Goal: Information Seeking & Learning: Learn about a topic

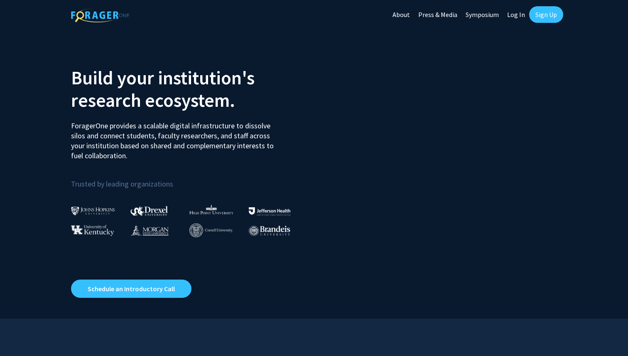
click at [522, 19] on link "Log In" at bounding box center [516, 14] width 26 height 29
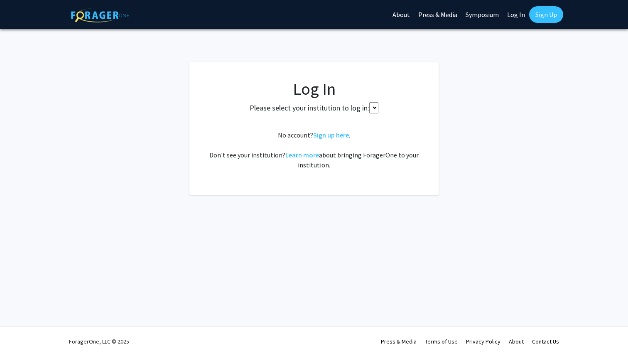
select select
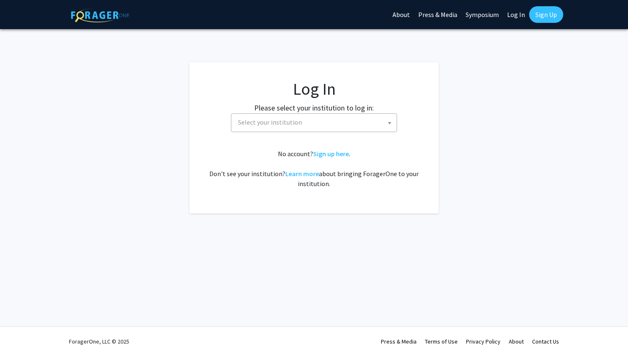
click at [515, 18] on link "Log In" at bounding box center [516, 14] width 26 height 29
click at [370, 125] on span "Select your institution" at bounding box center [316, 122] width 162 height 17
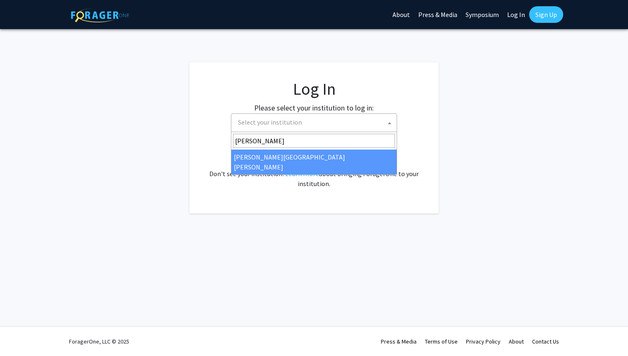
type input "[PERSON_NAME]"
select select "1"
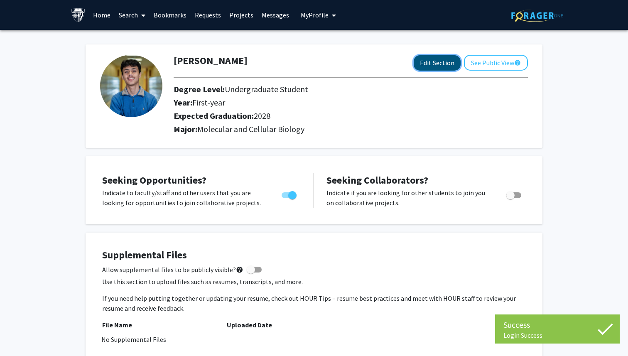
click at [420, 70] on button "Edit Section" at bounding box center [436, 62] width 47 height 15
select select "first-year"
select select "2028"
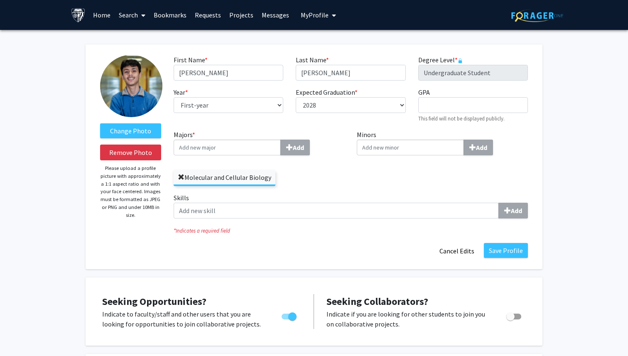
click at [183, 178] on span at bounding box center [181, 177] width 7 height 7
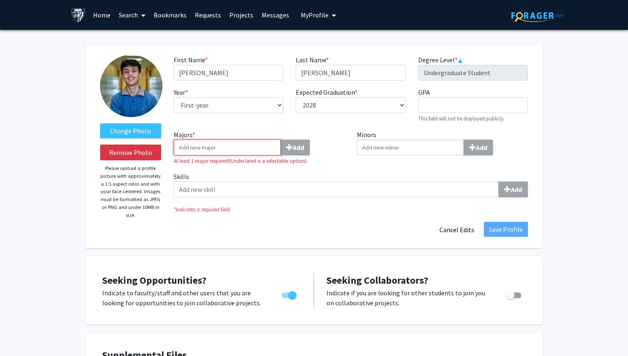
click at [218, 149] on input "Majors * Add" at bounding box center [227, 147] width 107 height 16
type input "Neuro"
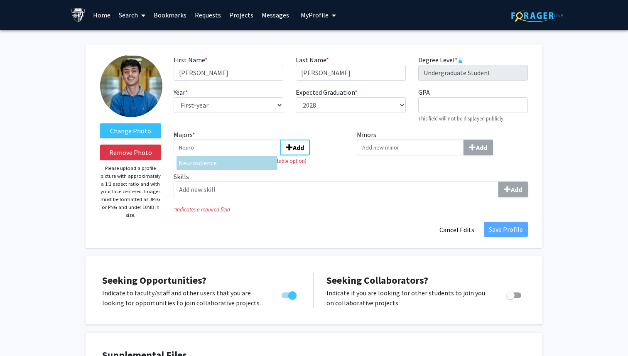
click at [222, 161] on div "Neuro science" at bounding box center [227, 163] width 97 height 10
click at [222, 155] on input "Neuro" at bounding box center [227, 147] width 107 height 16
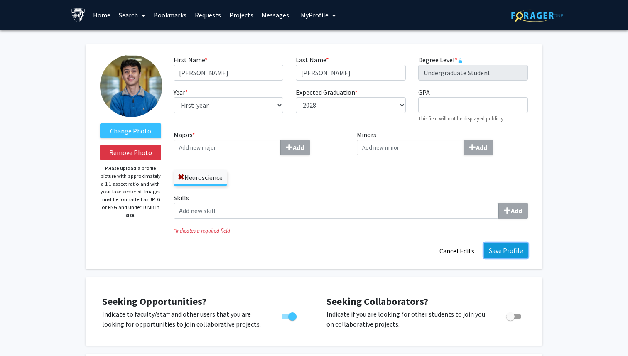
click at [495, 249] on button "Save Profile" at bounding box center [506, 250] width 44 height 15
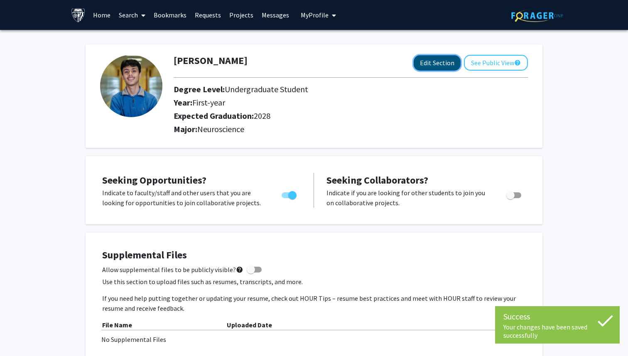
click at [435, 63] on button "Edit Section" at bounding box center [436, 62] width 47 height 15
select select "first-year"
select select "2028"
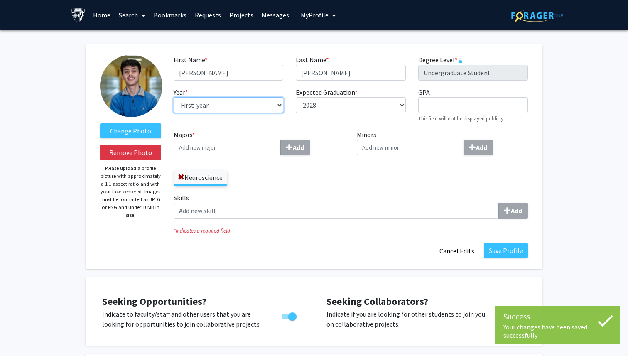
click at [257, 110] on select "--- First-year Sophomore Junior Senior Postbaccalaureate Certificate" at bounding box center [229, 105] width 110 height 16
select select "sophomore"
click at [174, 97] on select "--- First-year Sophomore Junior Senior Postbaccalaureate Certificate" at bounding box center [229, 105] width 110 height 16
click at [508, 258] on div "Save Profile Cancel Edits" at bounding box center [350, 251] width 367 height 16
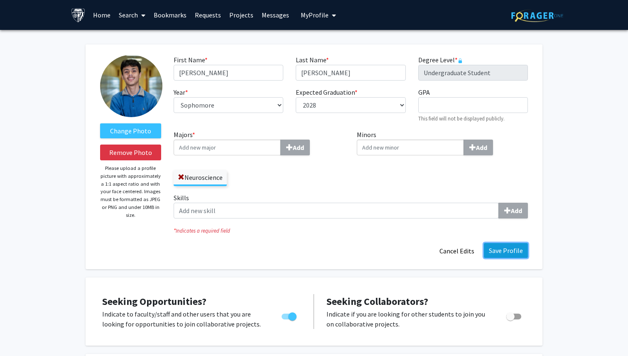
click at [501, 253] on button "Save Profile" at bounding box center [506, 250] width 44 height 15
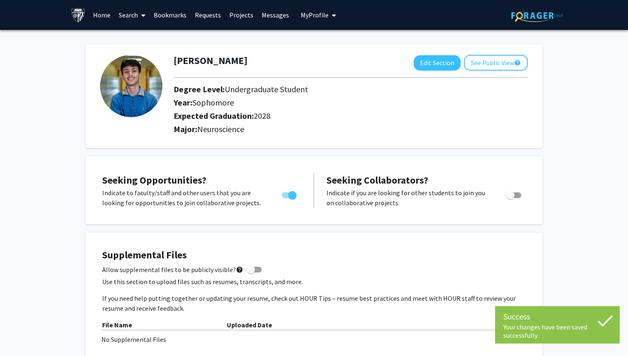
click at [129, 13] on link "Search" at bounding box center [132, 14] width 35 height 29
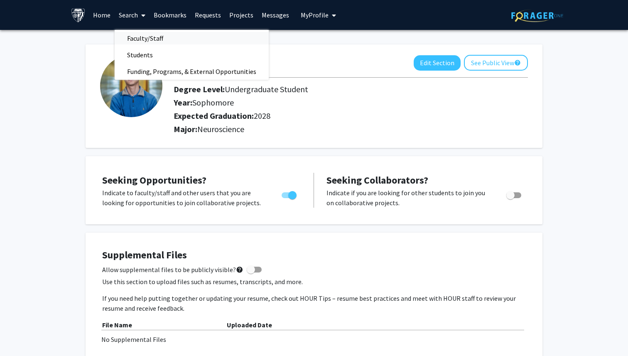
click at [141, 35] on span "Faculty/Staff" at bounding box center [145, 38] width 61 height 17
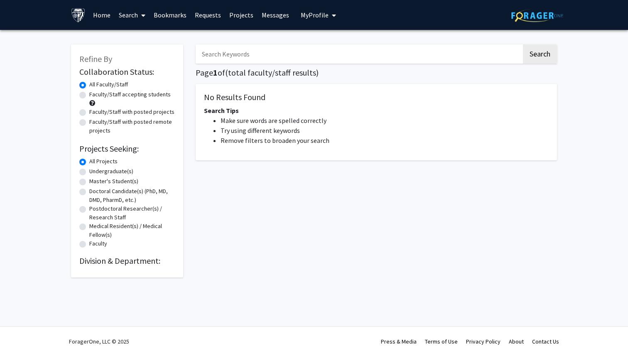
click at [258, 57] on input "Search Keywords" at bounding box center [359, 53] width 326 height 19
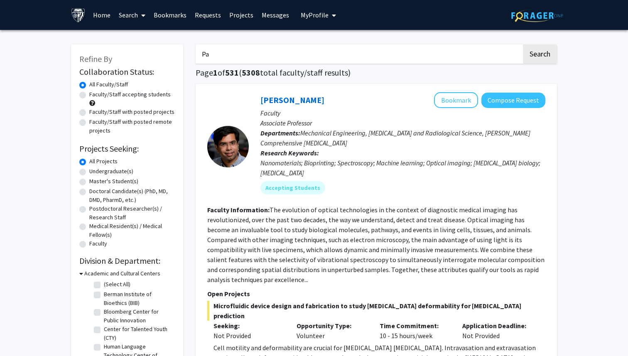
type input "P"
click at [523, 44] on button "Search" at bounding box center [540, 53] width 34 height 19
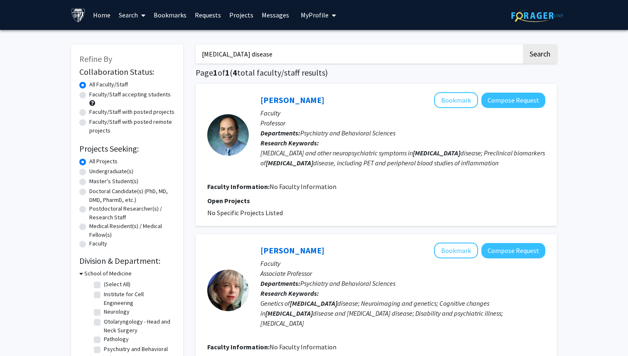
click at [523, 44] on button "Search" at bounding box center [540, 53] width 34 height 19
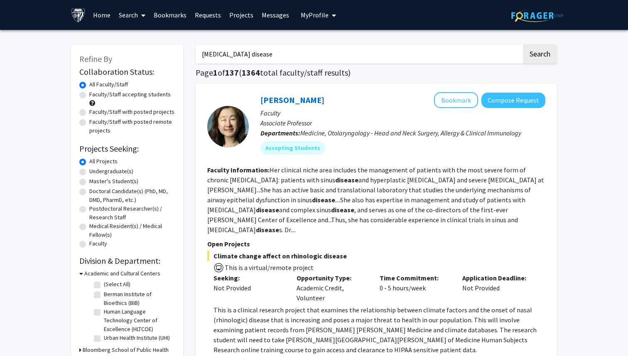
type input "Alzheimers disease"
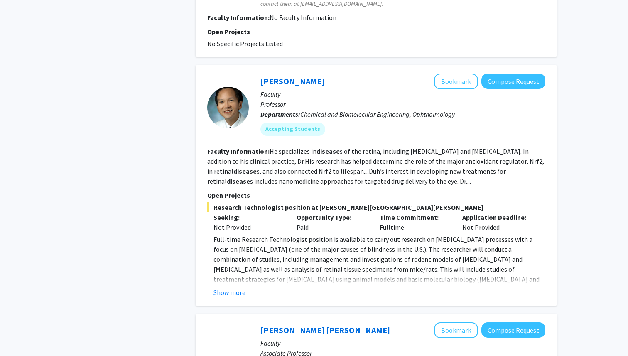
scroll to position [1553, 0]
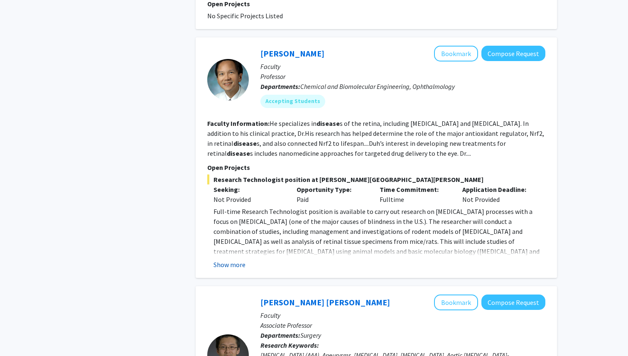
click at [237, 259] on button "Show more" at bounding box center [229, 264] width 32 height 10
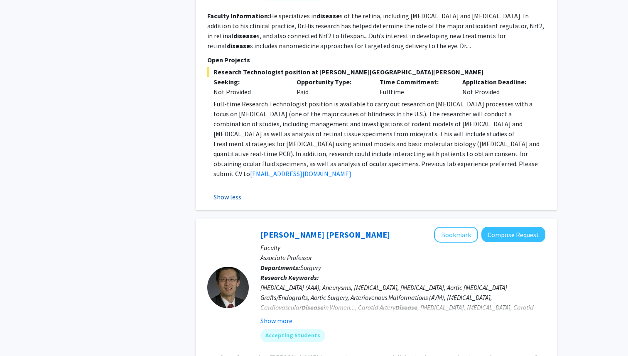
scroll to position [1698, 0]
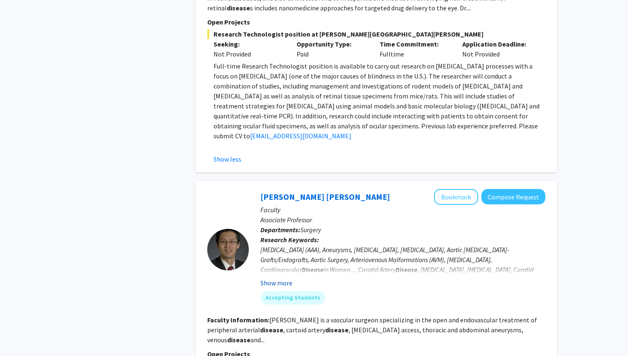
click at [265, 278] on button "Show more" at bounding box center [276, 283] width 32 height 10
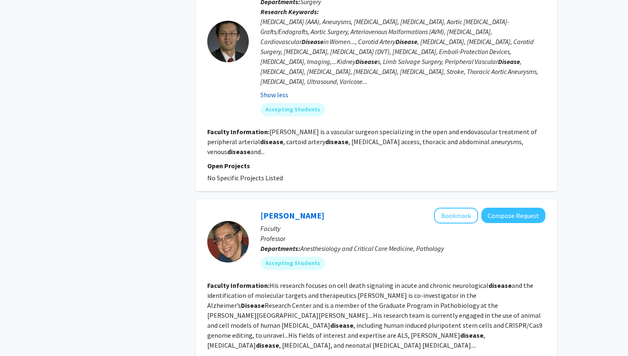
scroll to position [1996, 0]
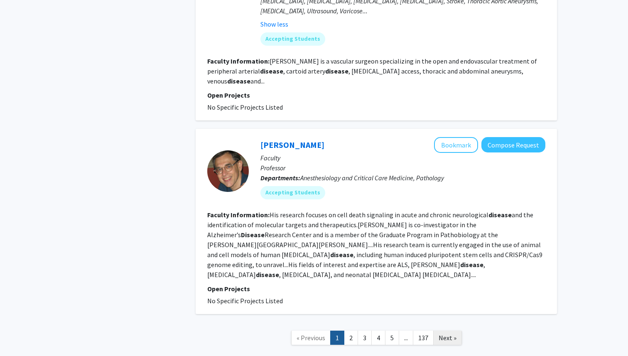
click at [441, 333] on span "Next »" at bounding box center [447, 337] width 18 height 8
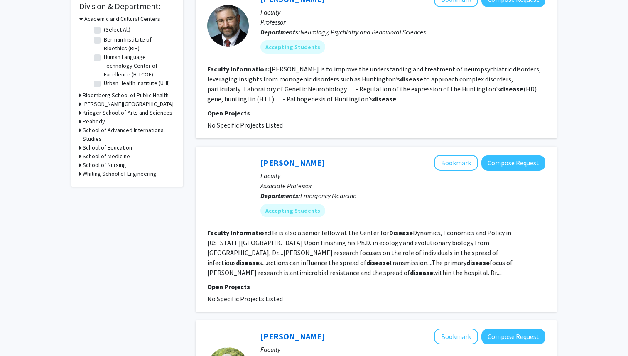
scroll to position [301, 0]
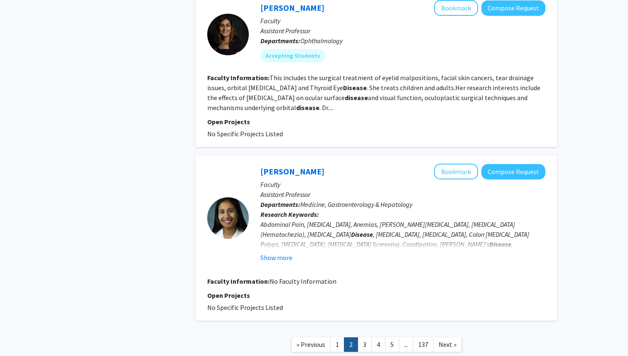
scroll to position [1474, 0]
click at [444, 340] on span "Next »" at bounding box center [447, 344] width 18 height 8
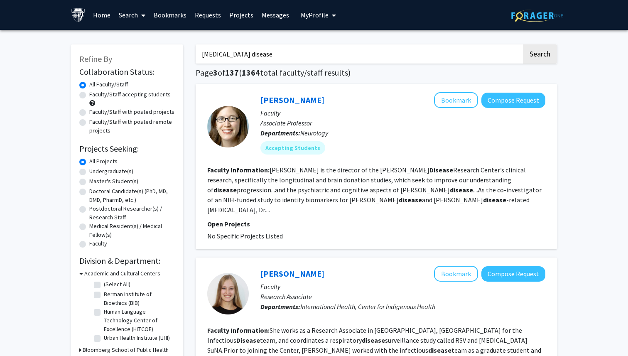
click at [106, 172] on label "Undergraduate(s)" at bounding box center [111, 171] width 44 height 9
click at [95, 172] on input "Undergraduate(s)" at bounding box center [91, 169] width 5 height 5
radio input "true"
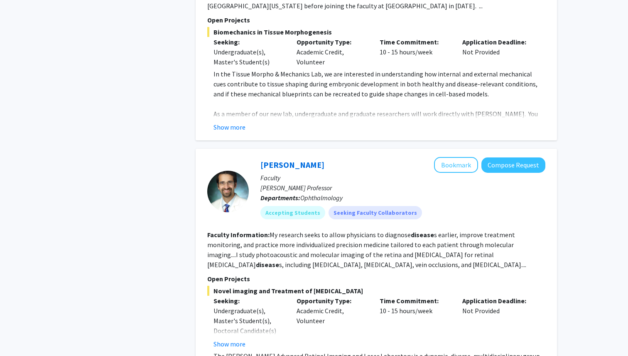
scroll to position [1653, 0]
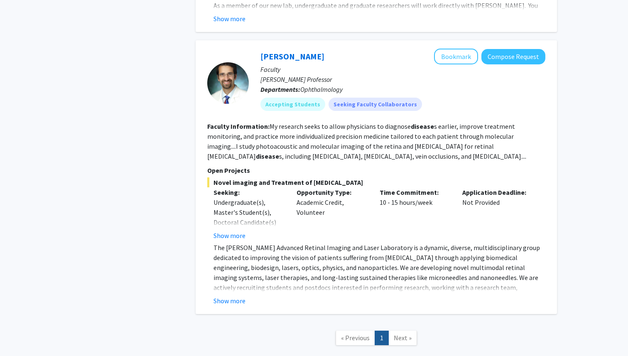
click at [405, 333] on span "Next »" at bounding box center [403, 337] width 18 height 8
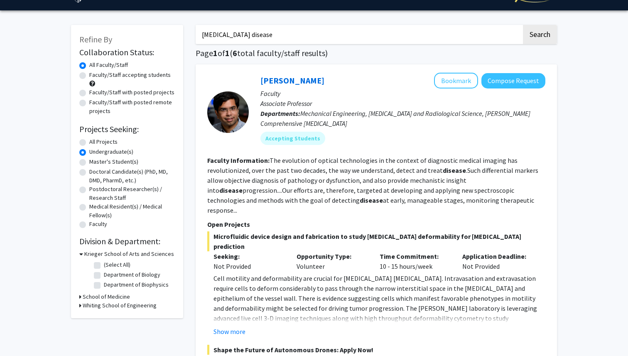
scroll to position [0, 0]
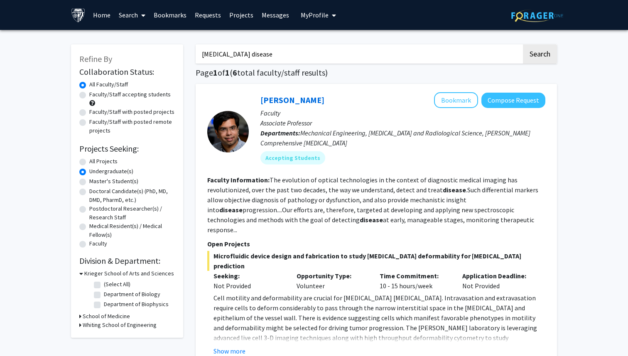
click at [258, 57] on input "Alzheimers disease" at bounding box center [359, 53] width 326 height 19
type input "parkinson"
click at [523, 44] on button "Search" at bounding box center [540, 53] width 34 height 19
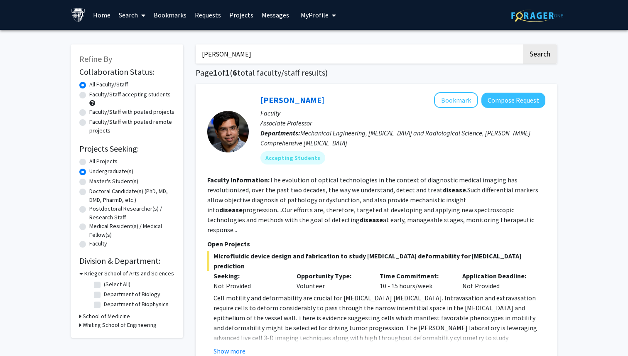
radio input "true"
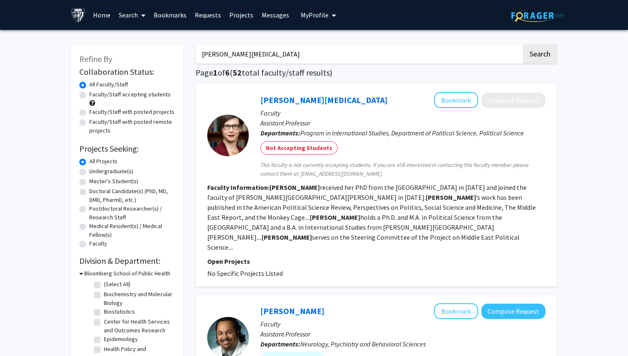
type input "parkinson disease"
click at [523, 44] on button "Search" at bounding box center [540, 53] width 34 height 19
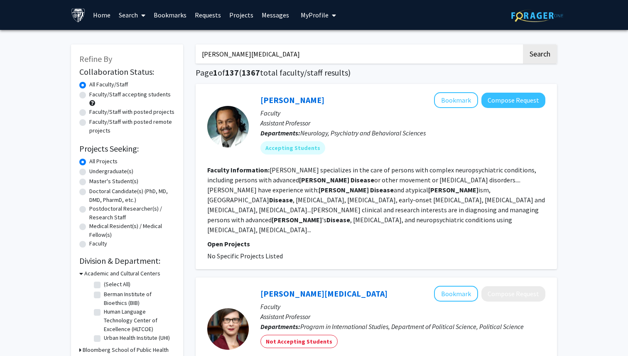
click at [94, 169] on label "Undergraduate(s)" at bounding box center [111, 171] width 44 height 9
click at [94, 169] on input "Undergraduate(s)" at bounding box center [91, 169] width 5 height 5
radio input "true"
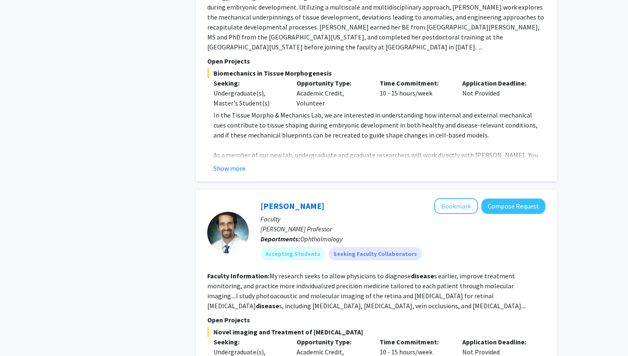
scroll to position [1653, 0]
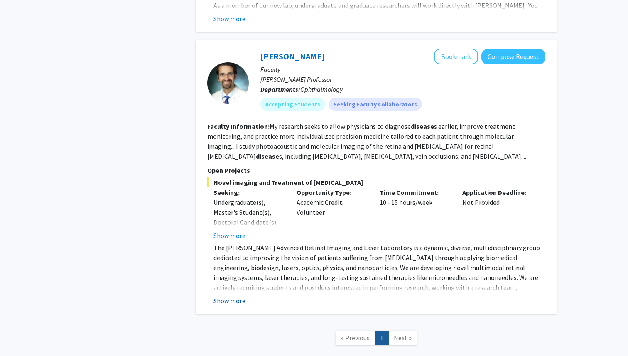
click at [233, 296] on button "Show more" at bounding box center [229, 301] width 32 height 10
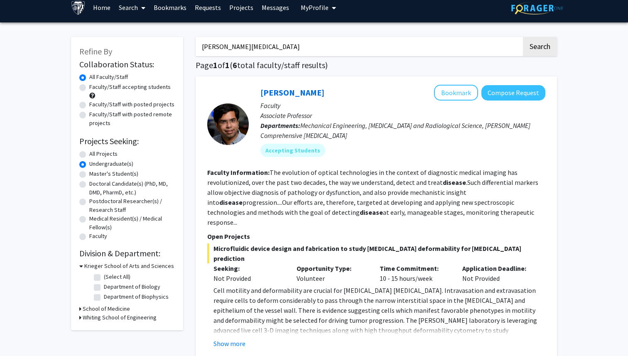
scroll to position [0, 0]
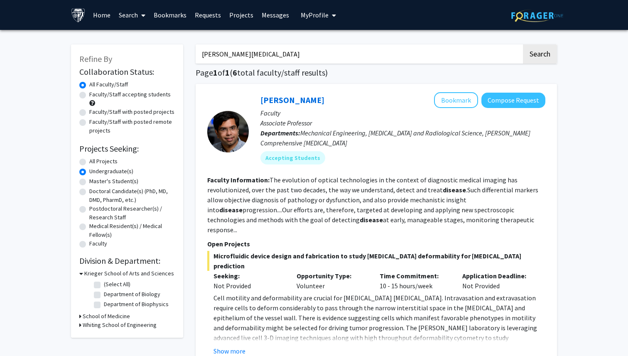
click at [252, 56] on input "parkinson disease" at bounding box center [359, 53] width 326 height 19
type input "neurodegenerative"
click at [523, 44] on button "Search" at bounding box center [540, 53] width 34 height 19
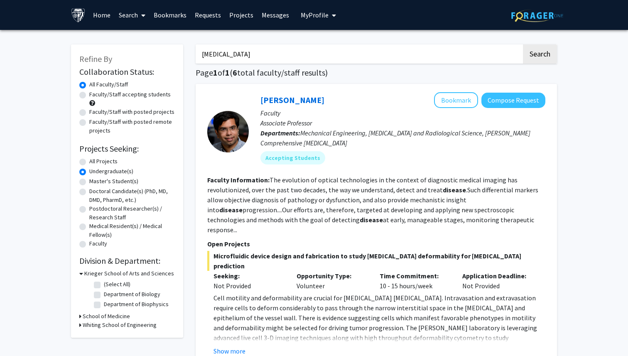
radio input "true"
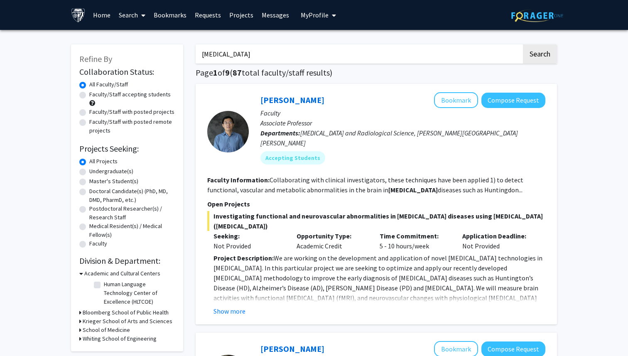
click at [106, 171] on label "Undergraduate(s)" at bounding box center [111, 171] width 44 height 9
click at [95, 171] on input "Undergraduate(s)" at bounding box center [91, 169] width 5 height 5
radio input "true"
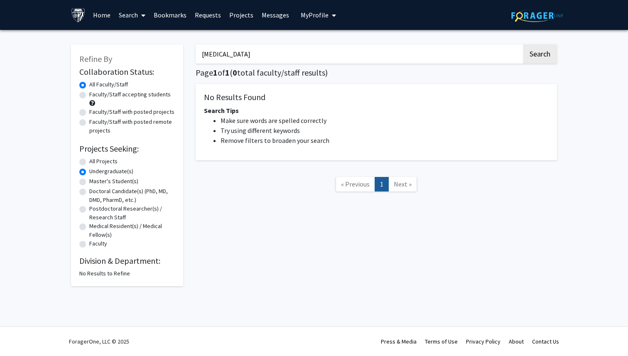
click at [261, 59] on input "neurodegenerative" at bounding box center [359, 53] width 326 height 19
type input "neurobiology"
click at [523, 44] on button "Search" at bounding box center [540, 53] width 34 height 19
radio input "true"
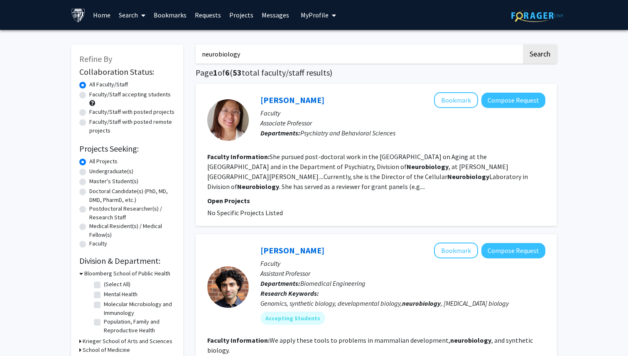
click at [116, 170] on label "Undergraduate(s)" at bounding box center [111, 171] width 44 height 9
click at [95, 170] on input "Undergraduate(s)" at bounding box center [91, 169] width 5 height 5
radio input "true"
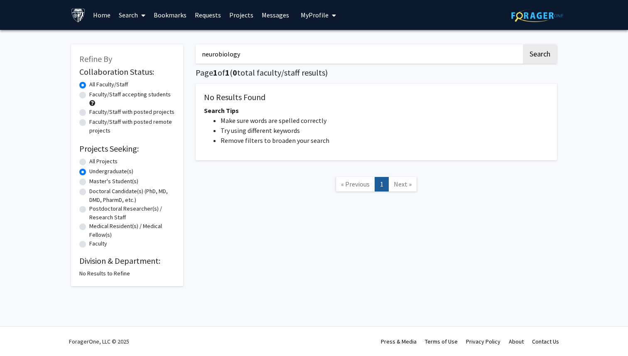
click at [101, 158] on label "All Projects" at bounding box center [103, 161] width 28 height 9
click at [95, 158] on input "All Projects" at bounding box center [91, 159] width 5 height 5
radio input "true"
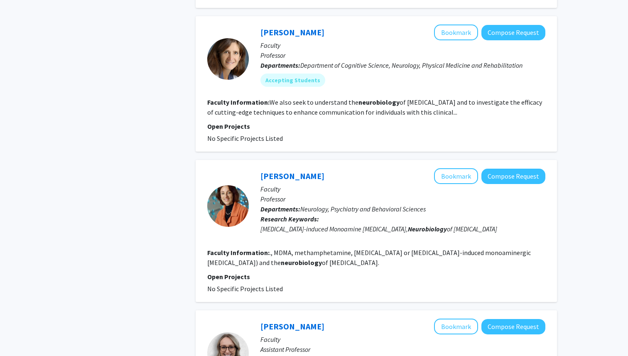
scroll to position [1248, 0]
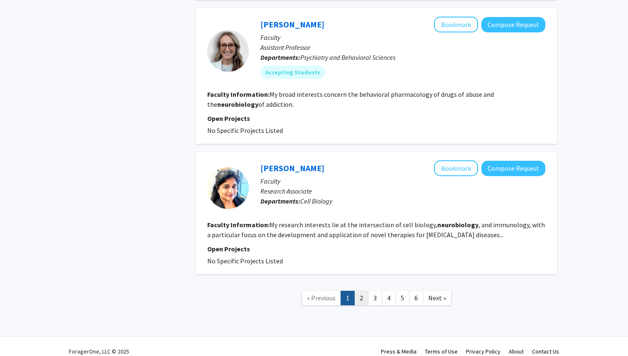
click at [359, 291] on link "2" at bounding box center [361, 298] width 14 height 15
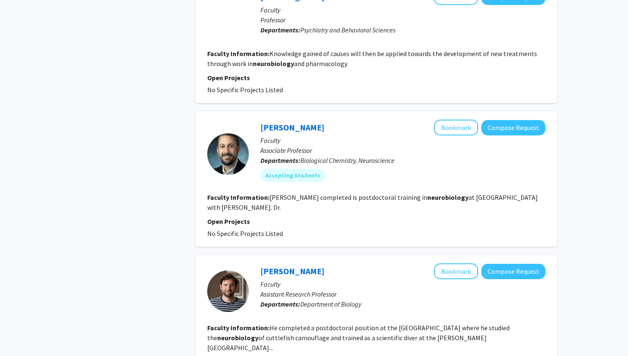
scroll to position [1226, 0]
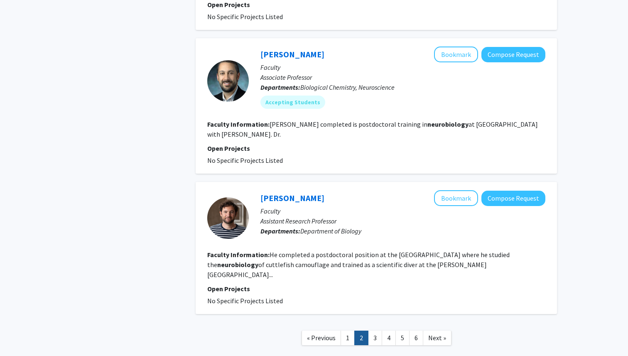
click at [368, 330] on link "2" at bounding box center [361, 337] width 14 height 15
click at [371, 330] on link "3" at bounding box center [375, 337] width 14 height 15
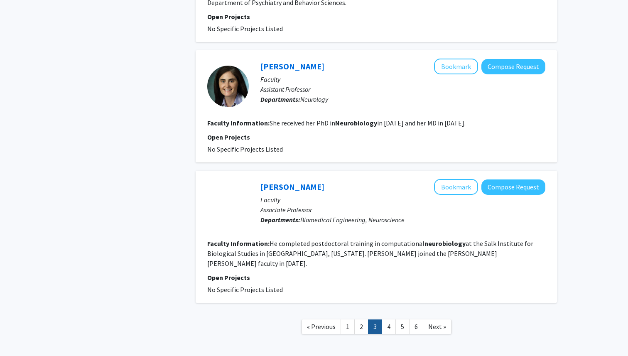
scroll to position [1174, 0]
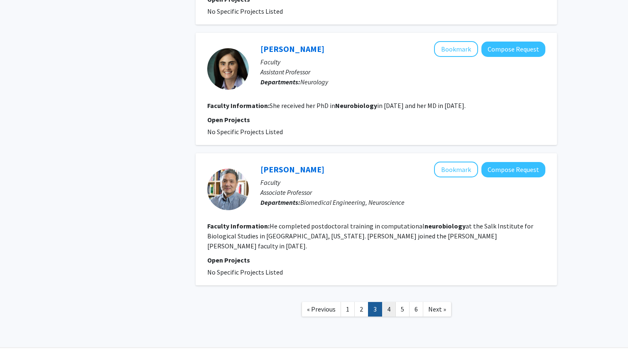
click at [386, 302] on link "4" at bounding box center [389, 309] width 14 height 15
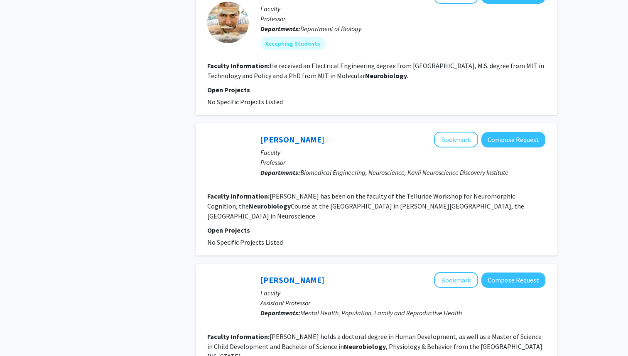
scroll to position [1338, 0]
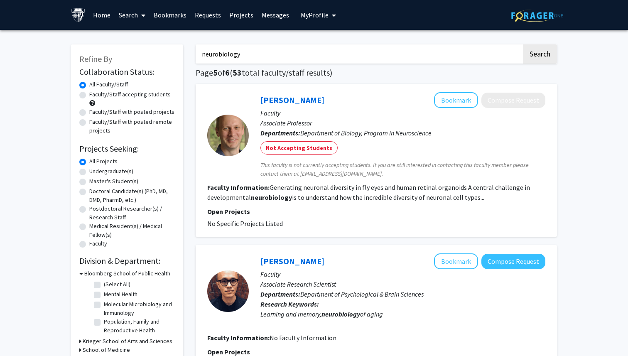
click at [247, 59] on input "neurobiology" at bounding box center [359, 53] width 326 height 19
type input "alzheimers"
click at [523, 44] on button "Search" at bounding box center [540, 53] width 34 height 19
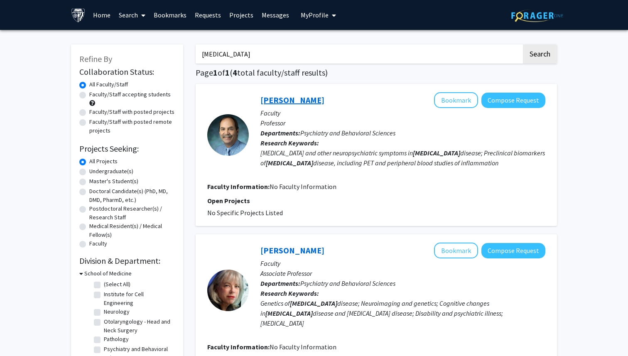
click at [292, 96] on link "Paul Rosenberg" at bounding box center [292, 100] width 64 height 10
click at [113, 174] on label "Undergraduate(s)" at bounding box center [111, 171] width 44 height 9
click at [95, 172] on input "Undergraduate(s)" at bounding box center [91, 169] width 5 height 5
radio input "true"
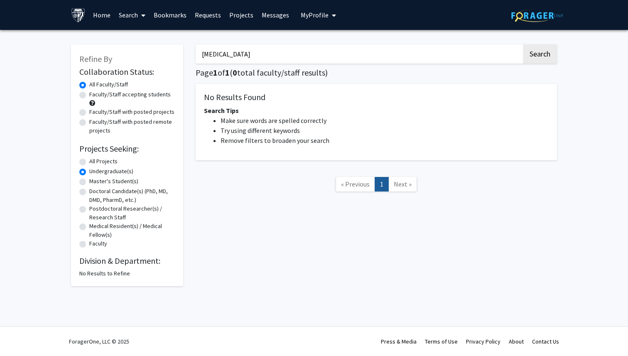
click at [103, 164] on label "All Projects" at bounding box center [103, 161] width 28 height 9
click at [95, 162] on input "All Projects" at bounding box center [91, 159] width 5 height 5
radio input "true"
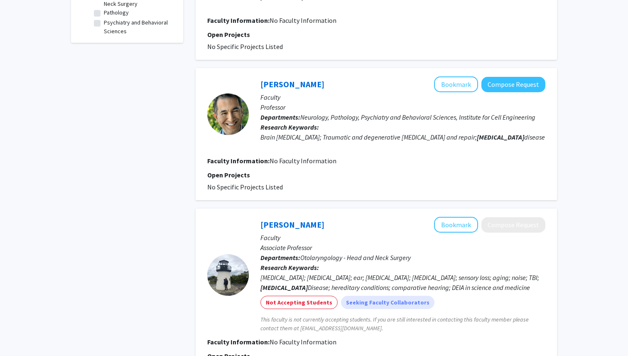
scroll to position [335, 0]
